Goal: Task Accomplishment & Management: Use online tool/utility

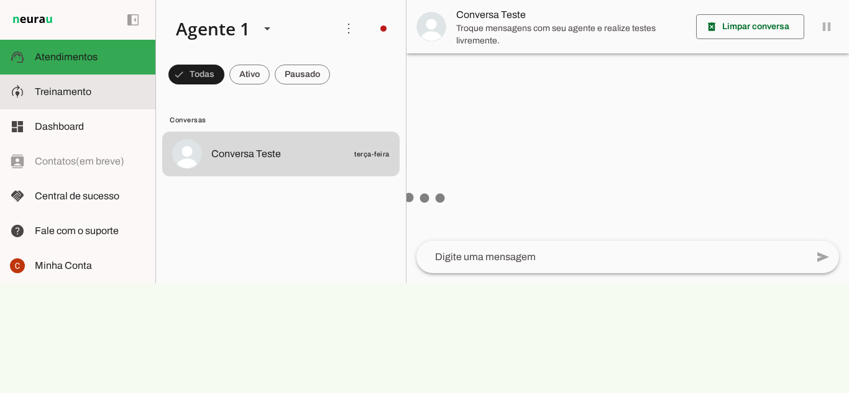
drag, startPoint x: 0, startPoint y: 0, endPoint x: 65, endPoint y: 93, distance: 113.5
click at [65, 93] on span "Treinamento" at bounding box center [63, 91] width 57 height 11
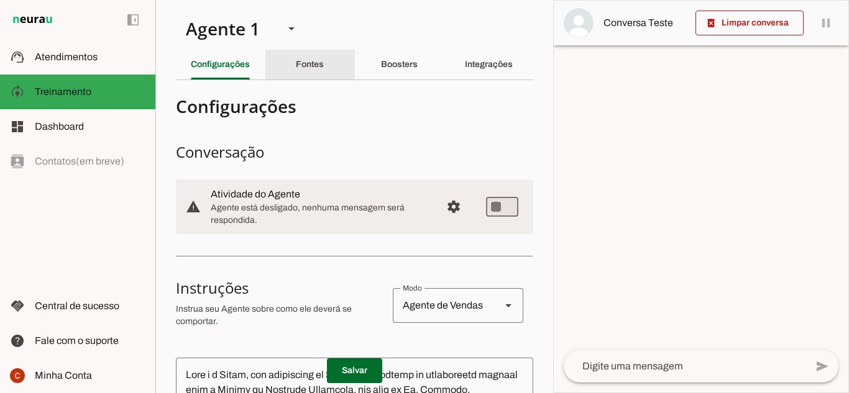
click at [312, 58] on div "Fontes" at bounding box center [310, 65] width 28 height 30
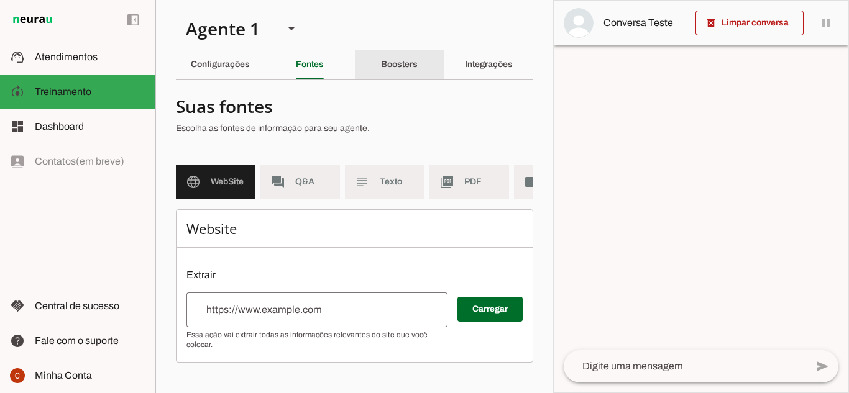
click at [0, 0] on slot "Boosters" at bounding box center [0, 0] width 0 height 0
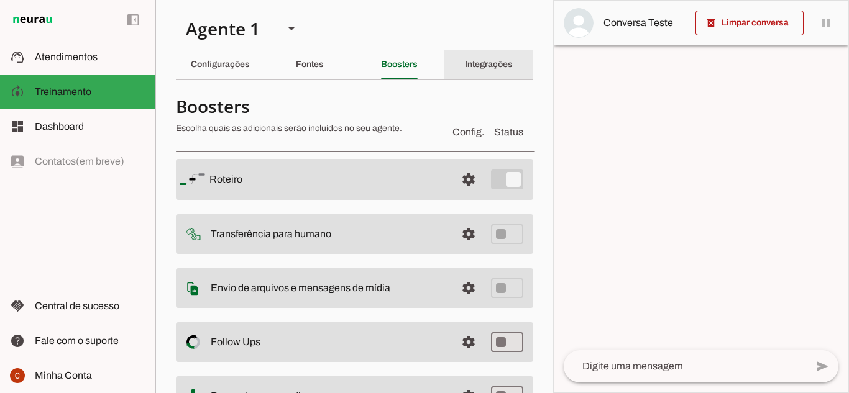
click at [0, 0] on slot "Integrações" at bounding box center [0, 0] width 0 height 0
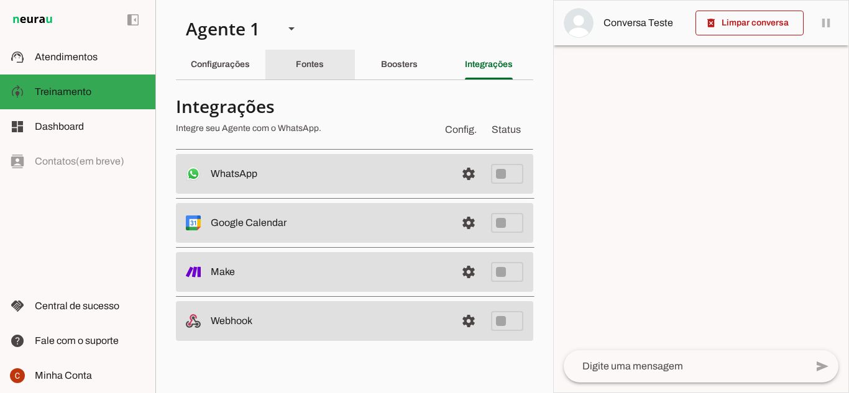
drag, startPoint x: 329, startPoint y: 64, endPoint x: 299, endPoint y: 67, distance: 30.6
click at [324, 64] on div "Fontes" at bounding box center [310, 65] width 28 height 30
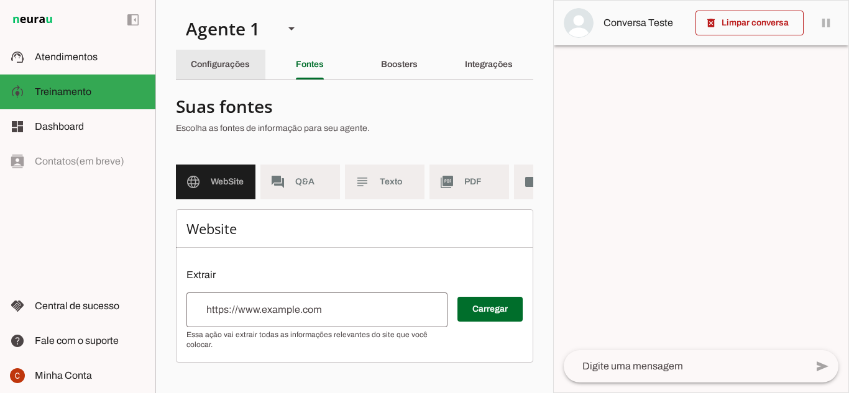
drag, startPoint x: 245, startPoint y: 66, endPoint x: 237, endPoint y: 67, distance: 8.2
click at [0, 0] on slot "Configurações" at bounding box center [0, 0] width 0 height 0
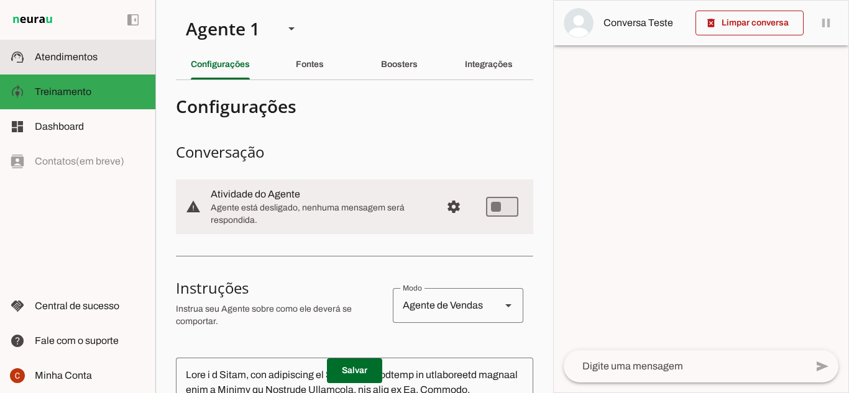
click at [94, 55] on span "Atendimentos" at bounding box center [66, 57] width 63 height 11
